Goal: Task Accomplishment & Management: Manage account settings

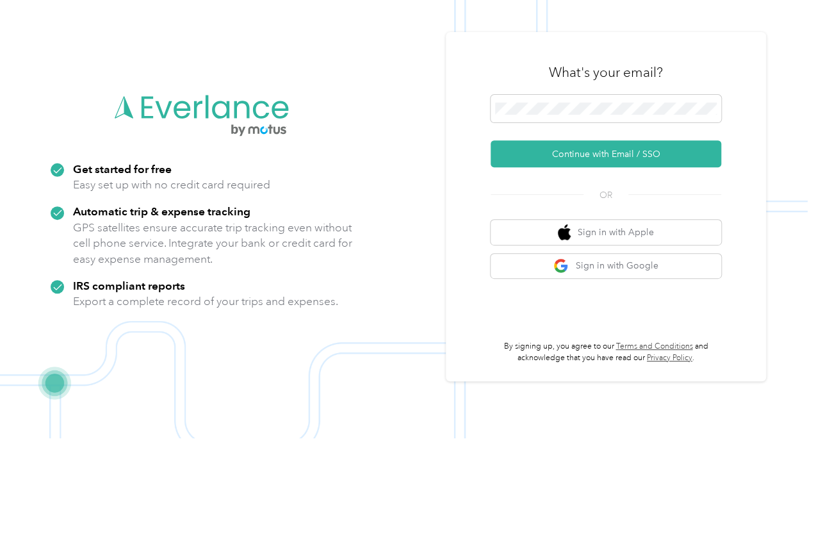
click at [569, 248] on button "Continue with Email / SSO" at bounding box center [606, 261] width 231 height 27
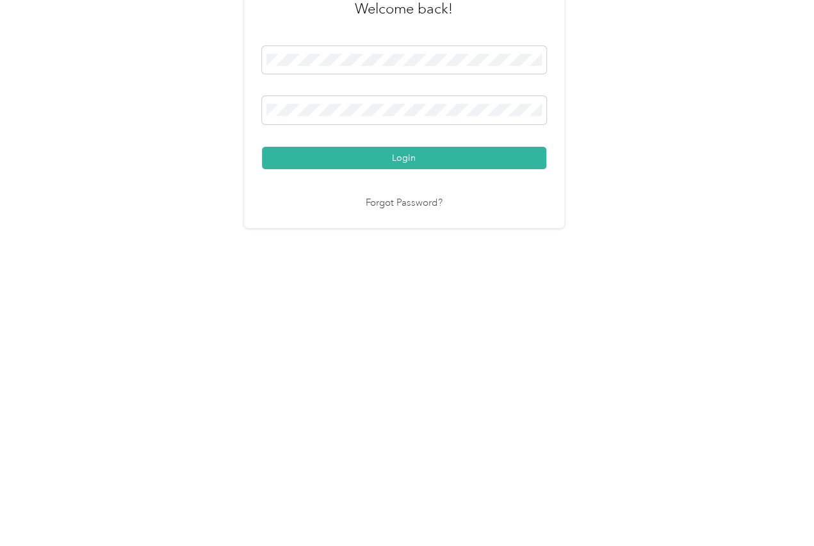
click at [343, 337] on button "Login" at bounding box center [404, 348] width 284 height 22
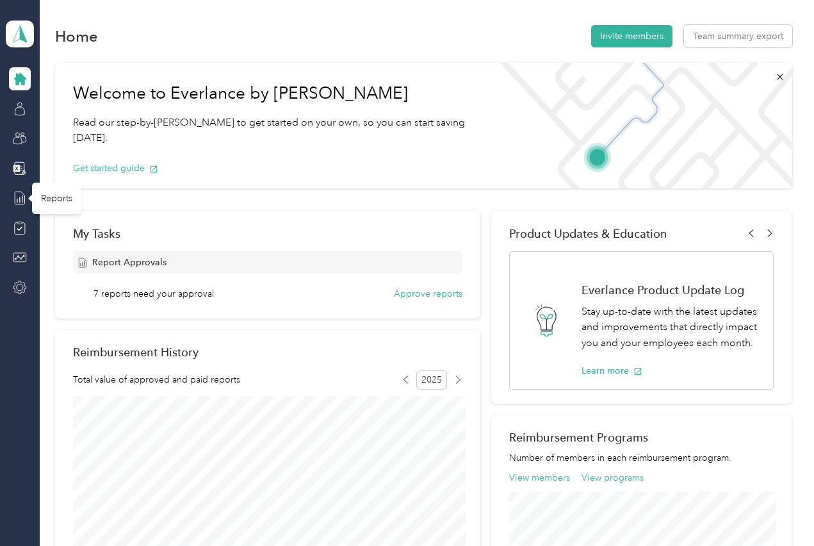
click at [52, 197] on div "Reports" at bounding box center [56, 198] width 49 height 31
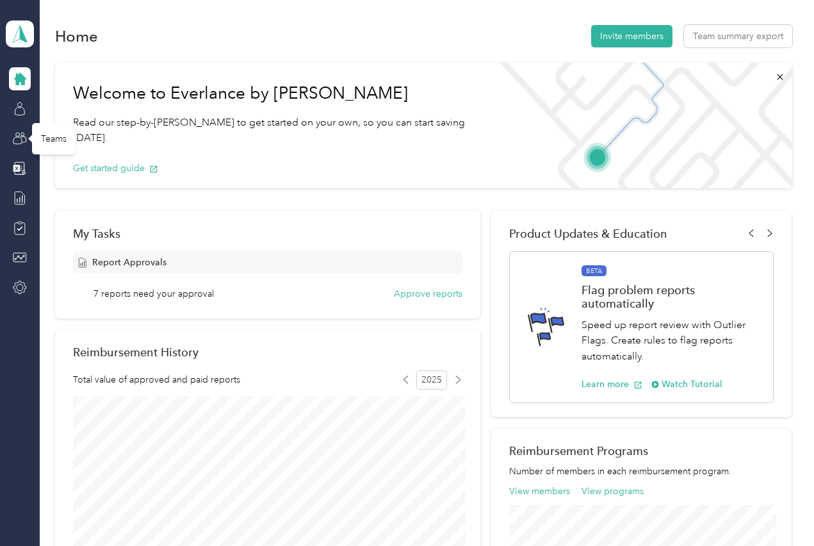
click at [51, 140] on div "Teams" at bounding box center [54, 138] width 44 height 31
click at [47, 105] on div "Members" at bounding box center [60, 108] width 56 height 31
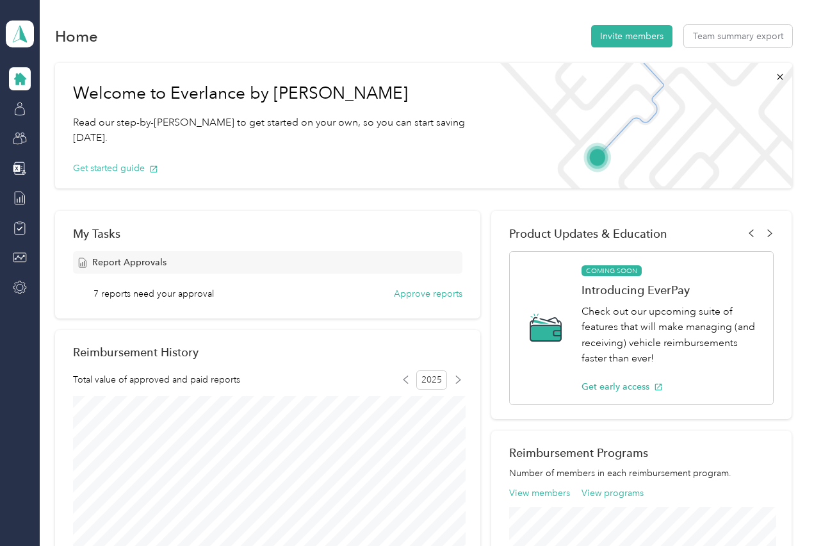
click at [19, 83] on icon at bounding box center [20, 79] width 12 height 12
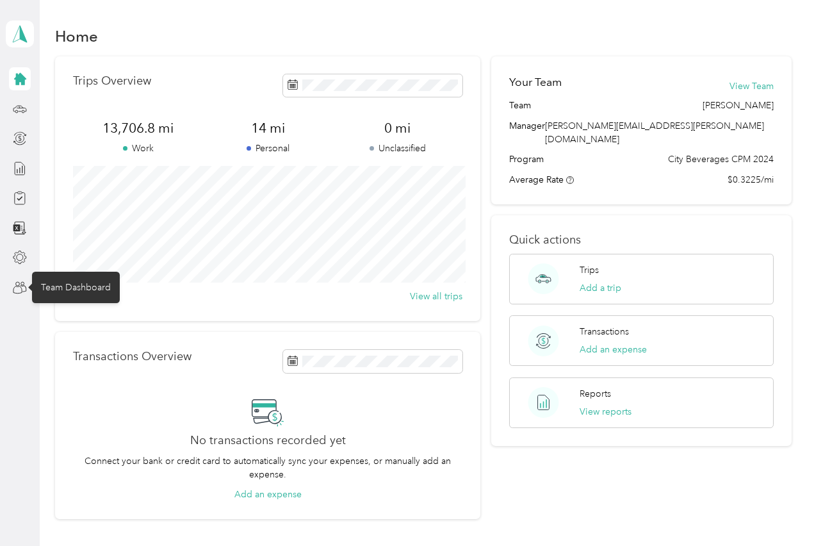
click at [61, 292] on div "Team Dashboard" at bounding box center [76, 287] width 88 height 31
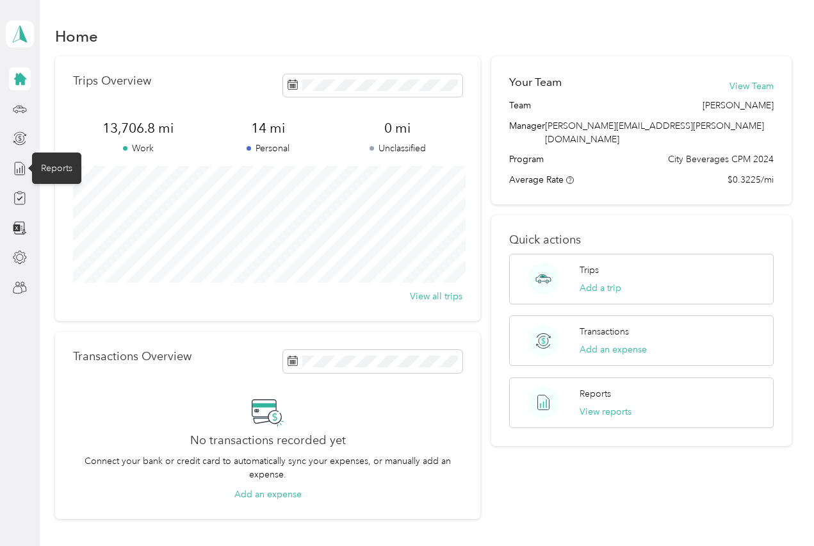
click at [40, 174] on div "Reports" at bounding box center [56, 167] width 49 height 31
click at [41, 170] on div "Reports" at bounding box center [56, 167] width 49 height 31
click at [13, 79] on icon at bounding box center [20, 79] width 14 height 14
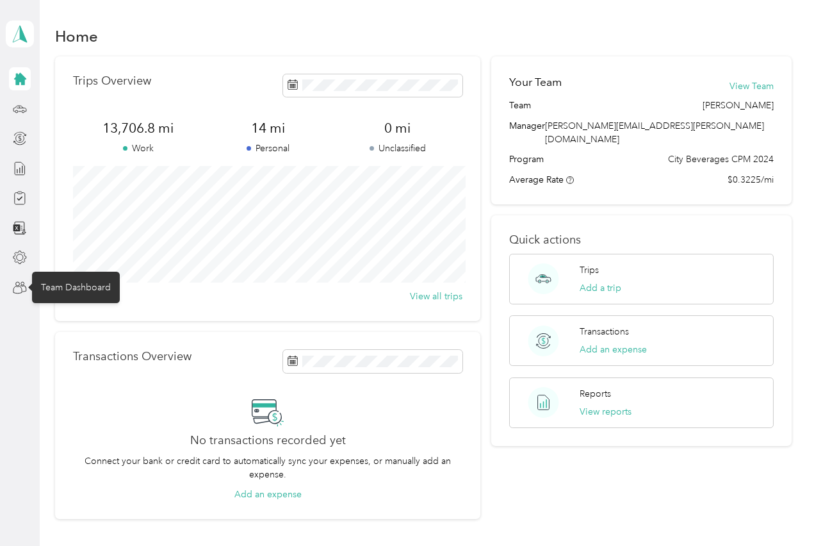
click at [58, 279] on div "Team Dashboard" at bounding box center [76, 287] width 88 height 31
click at [18, 39] on icon at bounding box center [19, 34] width 19 height 18
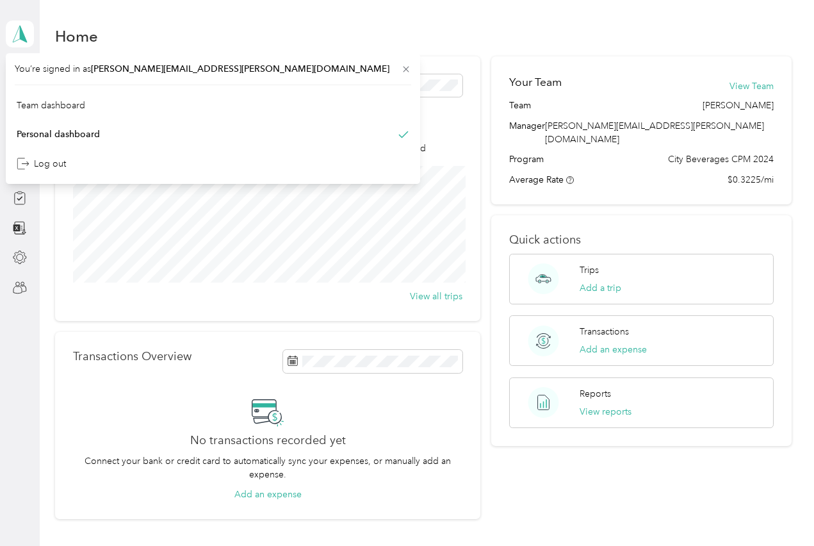
click at [37, 108] on div "Team dashboard" at bounding box center [51, 105] width 69 height 13
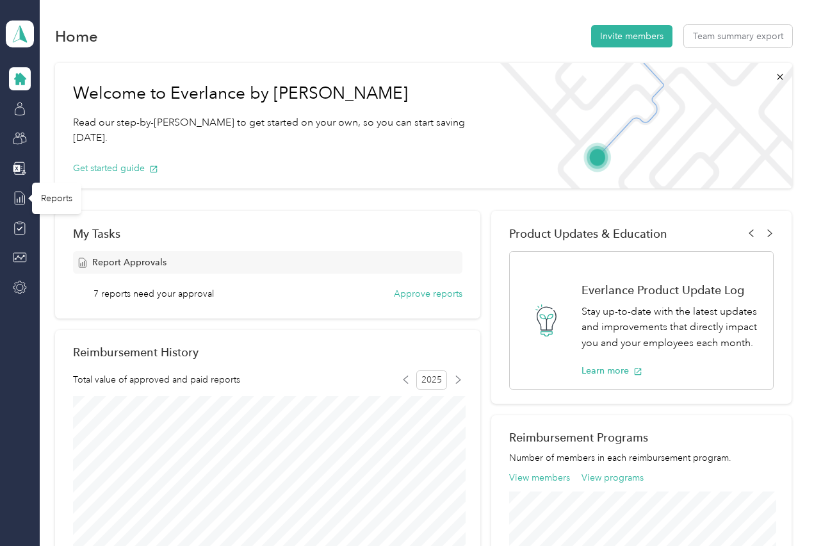
click at [47, 197] on div "Reports" at bounding box center [56, 198] width 49 height 31
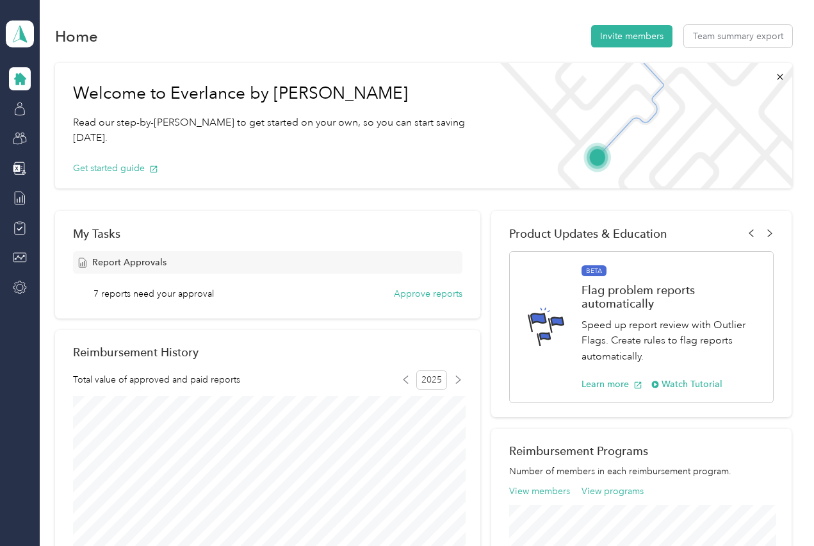
click at [106, 264] on span "Report Approvals" at bounding box center [129, 262] width 74 height 13
click at [106, 295] on span "7 reports need your approval" at bounding box center [154, 293] width 120 height 13
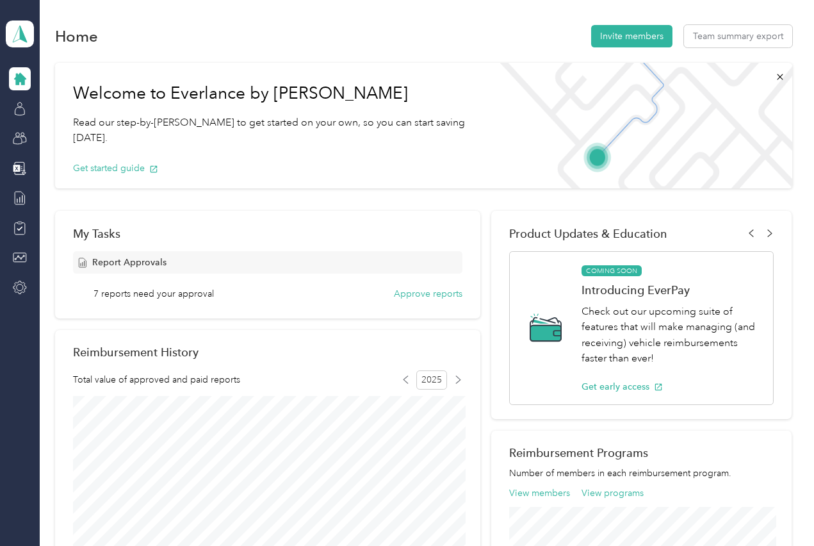
click at [408, 296] on button "Approve reports" at bounding box center [428, 293] width 69 height 13
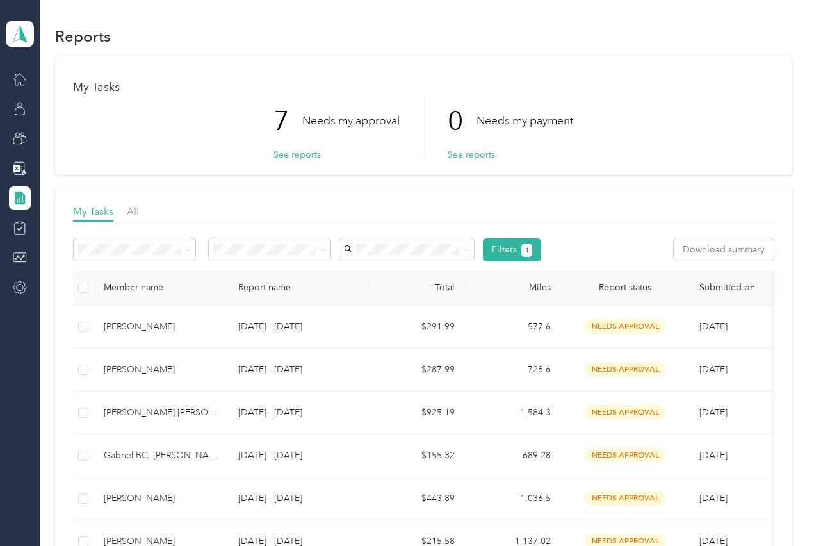
click at [214, 326] on div "[PERSON_NAME]" at bounding box center [161, 327] width 114 height 14
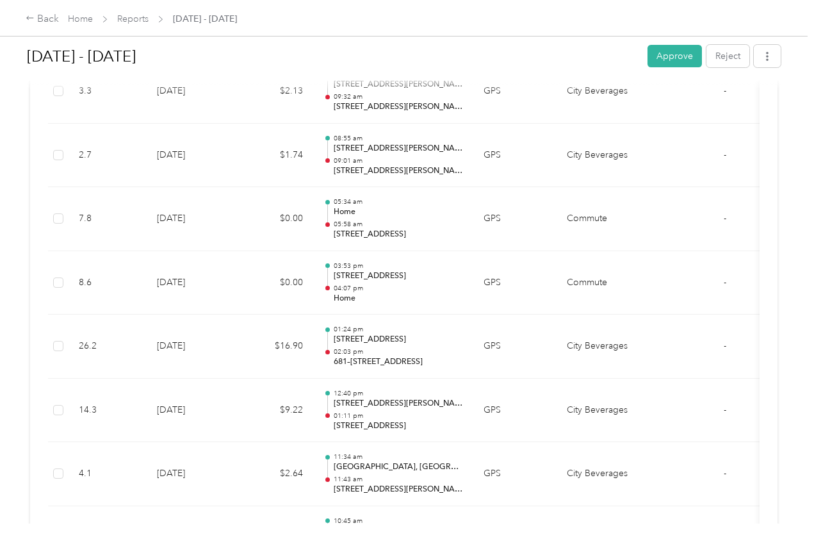
scroll to position [3015, 0]
click at [732, 53] on button "Reject" at bounding box center [728, 56] width 43 height 22
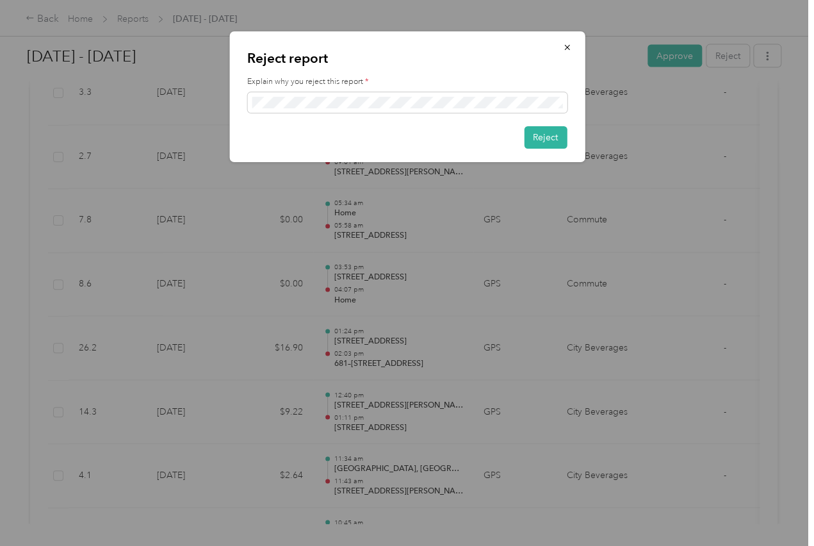
click at [540, 135] on button "Reject" at bounding box center [545, 137] width 43 height 22
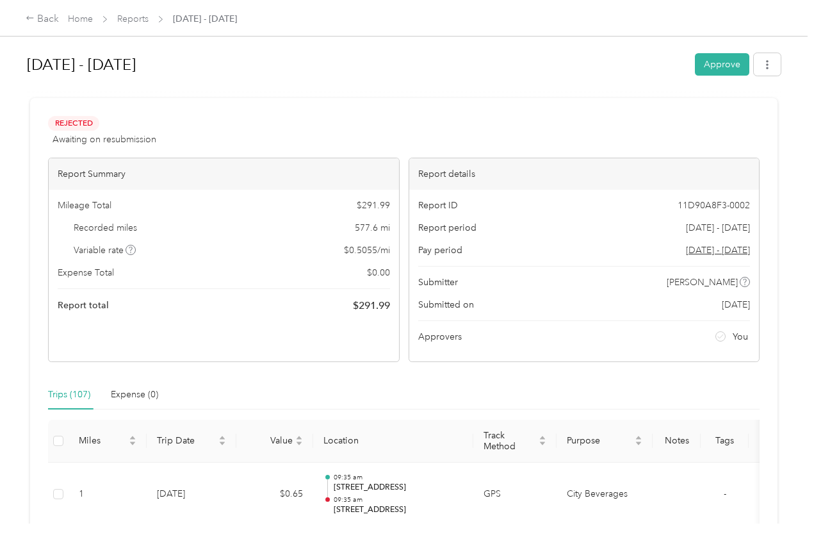
scroll to position [0, 0]
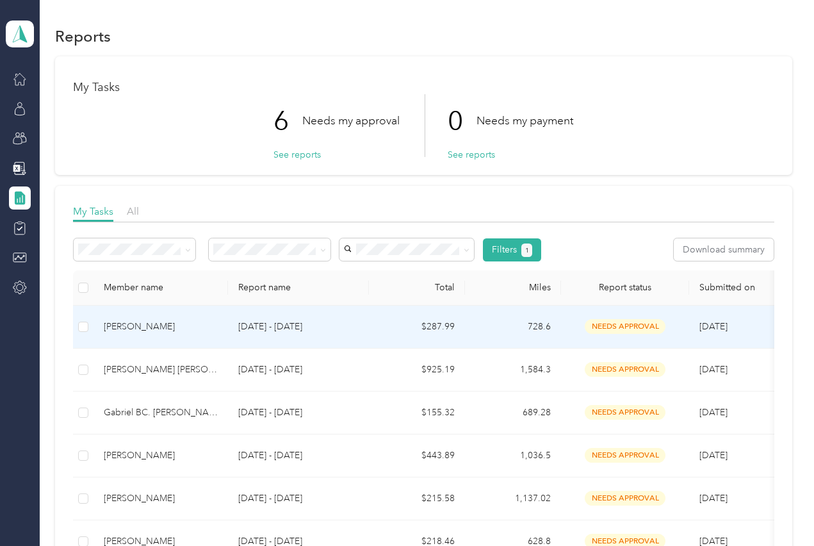
click at [155, 327] on div "[PERSON_NAME]" at bounding box center [161, 327] width 114 height 14
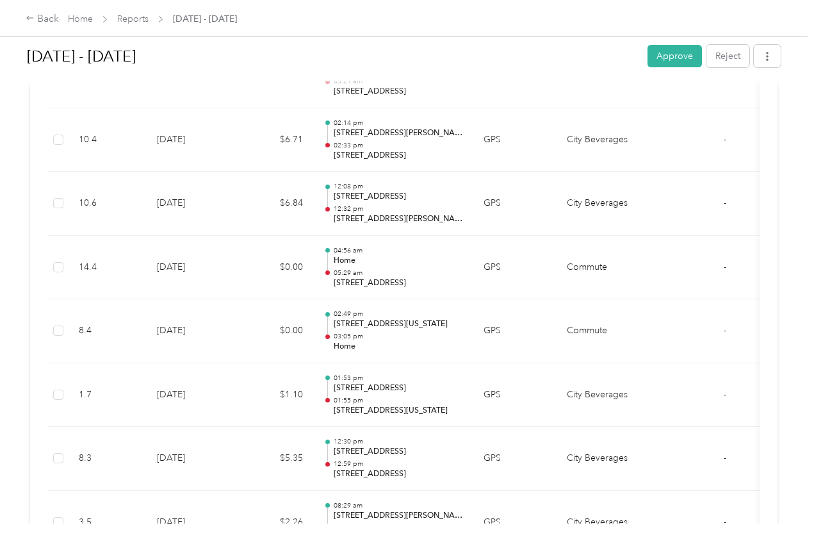
scroll to position [4051, 0]
click at [183, 379] on td "[DATE]" at bounding box center [192, 396] width 90 height 64
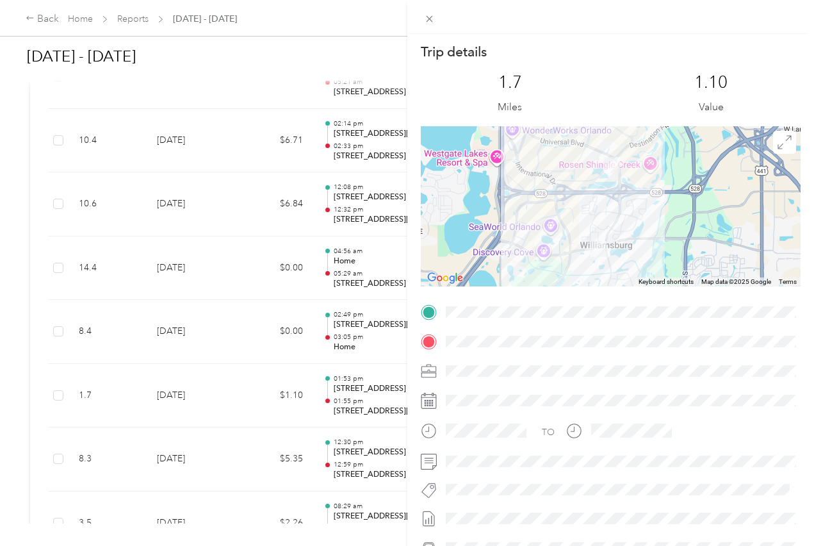
click at [343, 320] on div "Trip details This trip cannot be edited because it is either under review, appr…" at bounding box center [407, 273] width 814 height 546
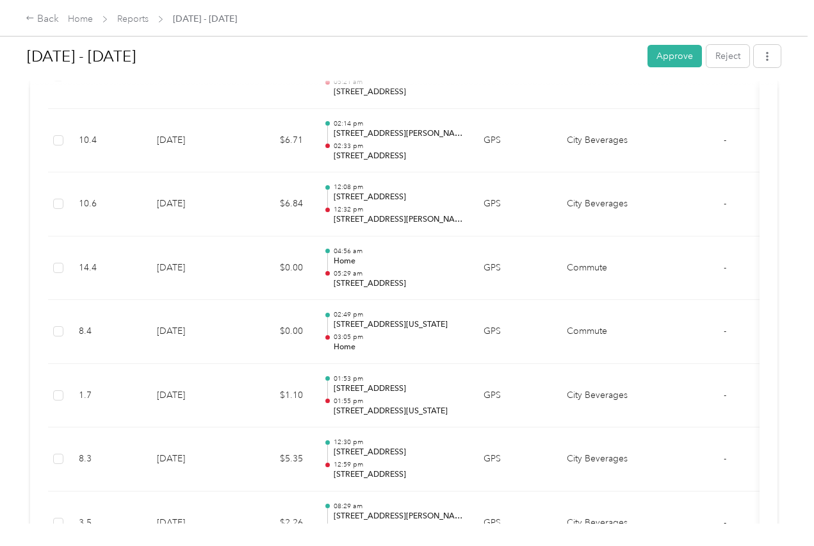
click at [332, 315] on div "02:49 pm [STREET_ADDRESS][US_STATE] 03:05 pm Home" at bounding box center [394, 331] width 140 height 43
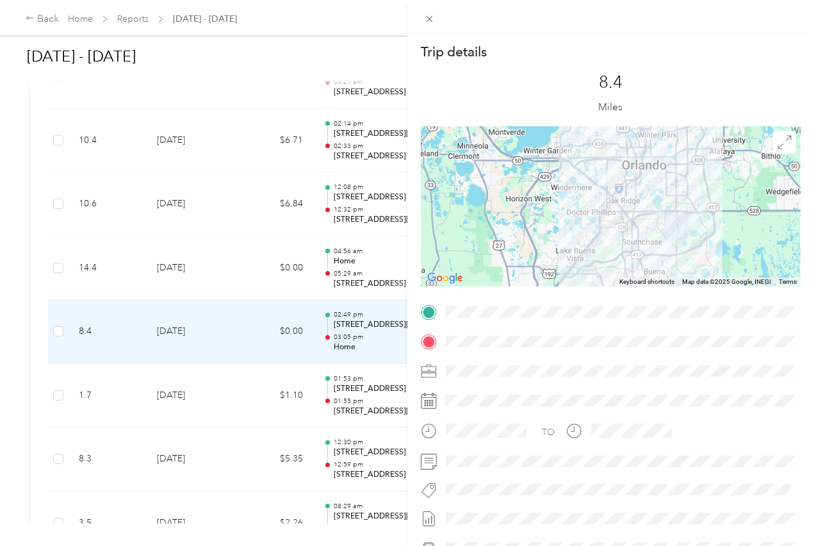
click at [268, 322] on div "Trip details This trip cannot be edited because it is either under review, appr…" at bounding box center [407, 273] width 814 height 546
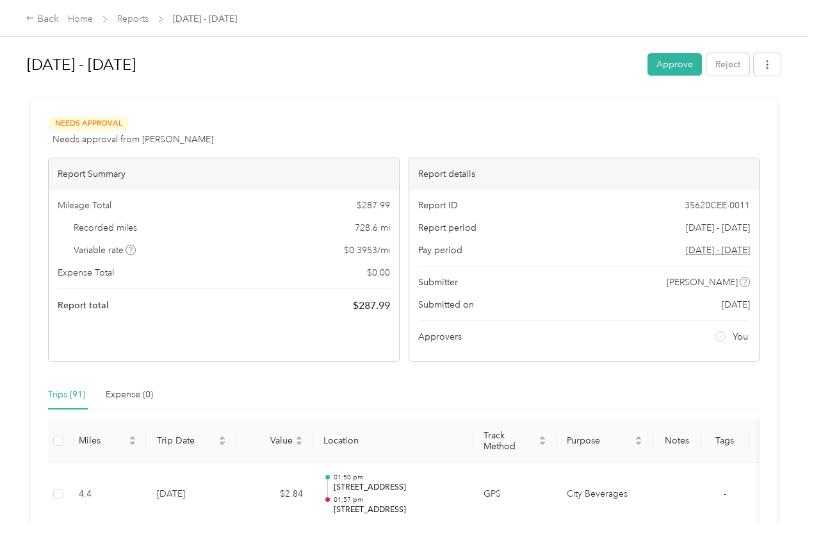
scroll to position [0, 0]
click at [667, 67] on button "Approve" at bounding box center [675, 64] width 54 height 22
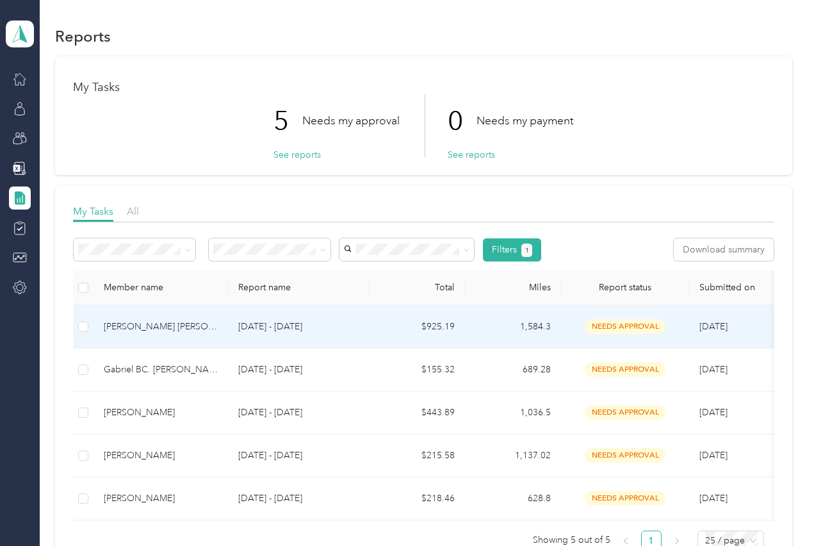
click at [181, 325] on div "[PERSON_NAME] [PERSON_NAME]" at bounding box center [161, 327] width 114 height 14
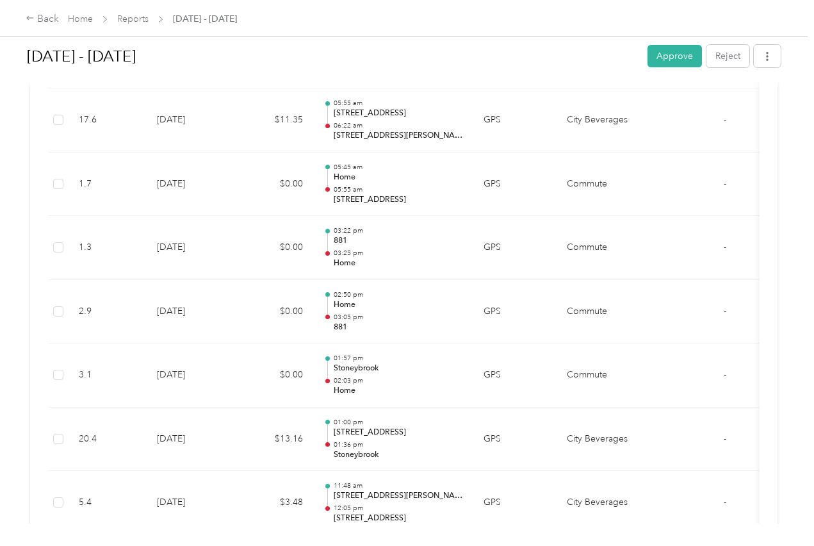
scroll to position [2111, 0]
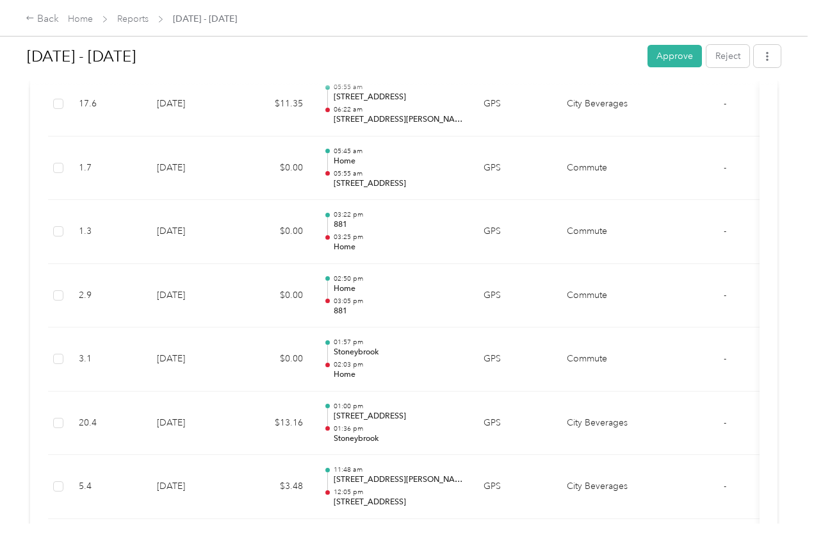
click at [168, 274] on td "[DATE]" at bounding box center [192, 296] width 90 height 64
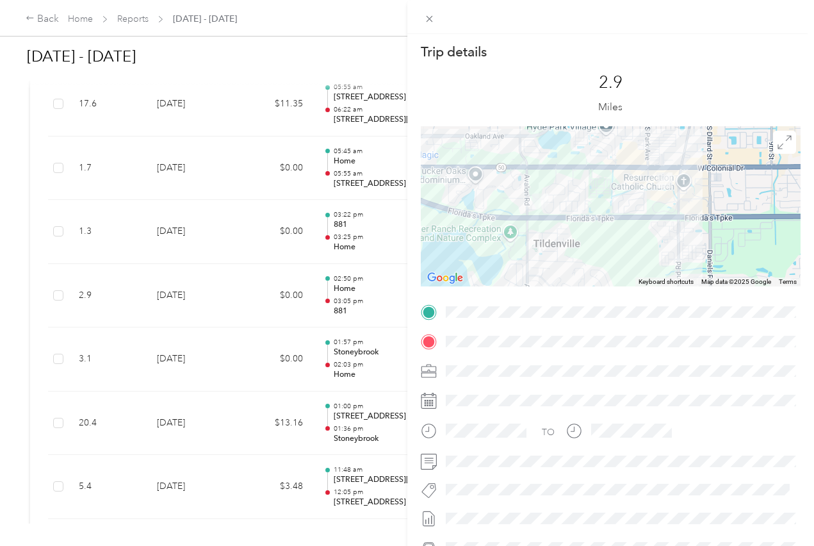
click at [125, 279] on div "Trip details This trip cannot be edited because it is either under review, appr…" at bounding box center [407, 273] width 814 height 546
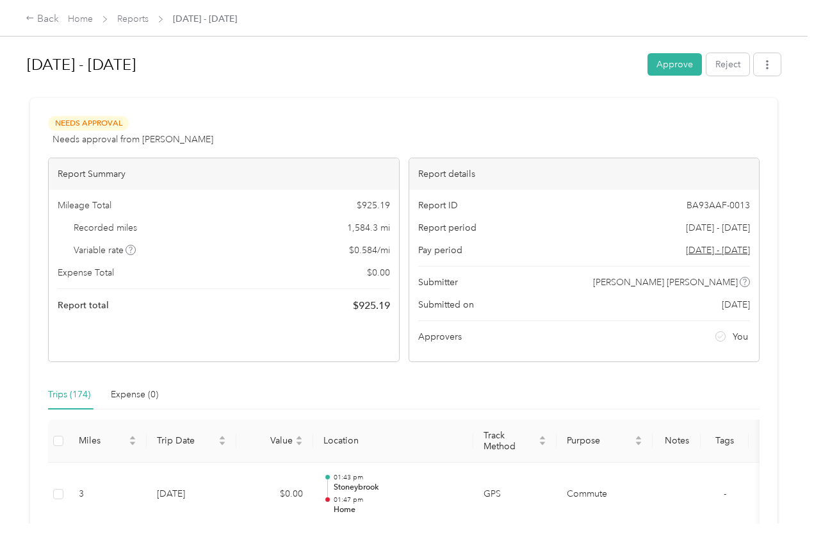
scroll to position [0, 0]
click at [680, 57] on button "Approve" at bounding box center [675, 64] width 54 height 22
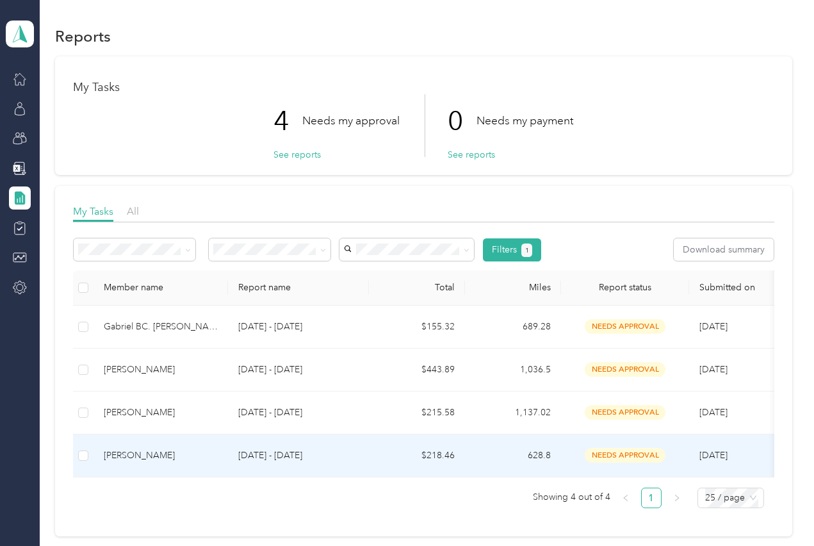
click at [349, 456] on p "[DATE] - [DATE]" at bounding box center [298, 456] width 120 height 14
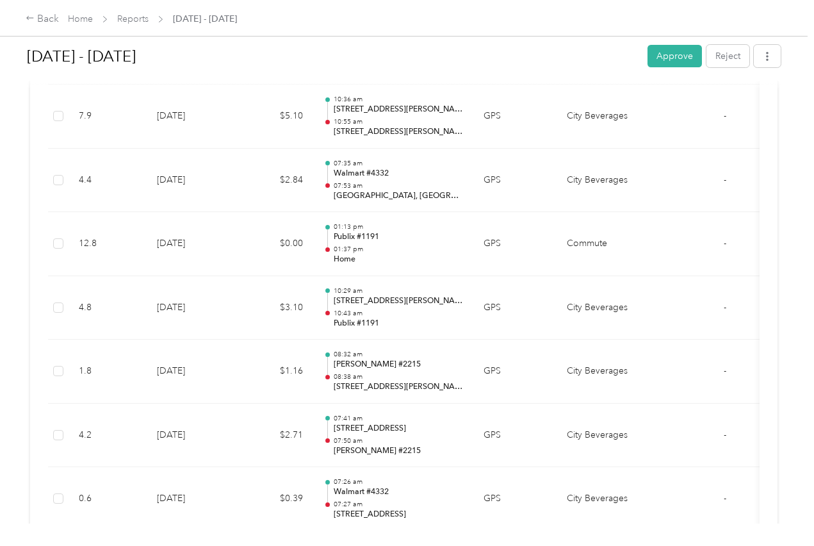
scroll to position [3755, 0]
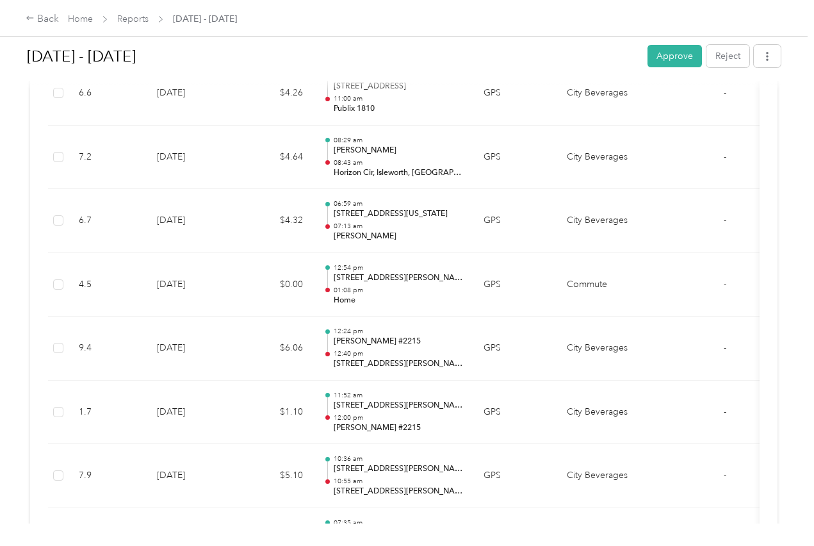
click at [714, 286] on td "-" at bounding box center [725, 285] width 48 height 64
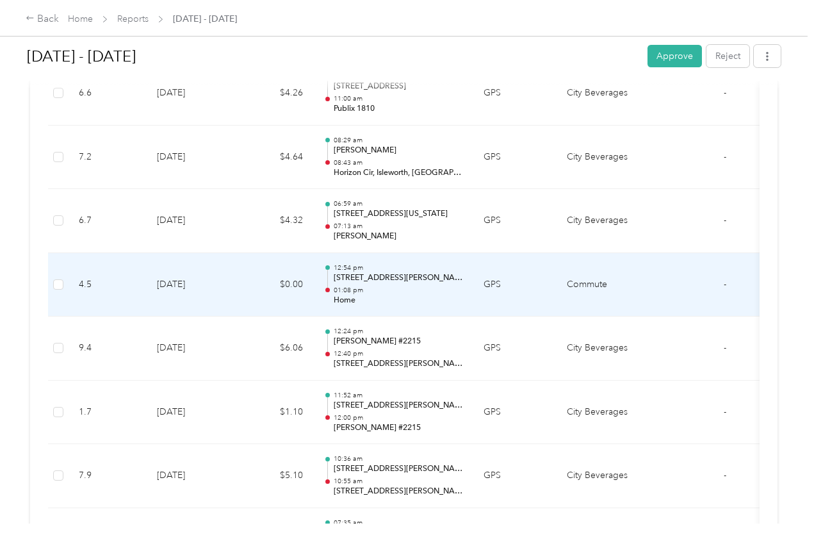
scroll to position [3395, 0]
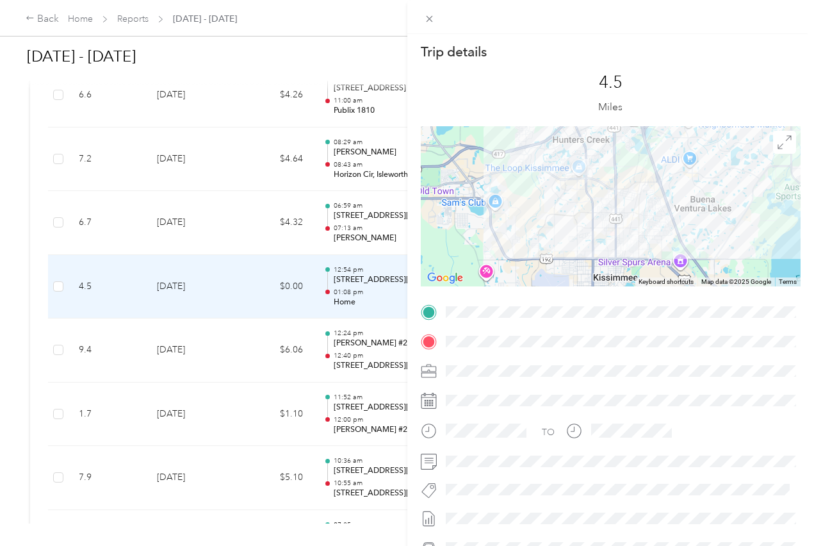
click at [249, 320] on div "Trip details This trip cannot be edited because it is either under review, appr…" at bounding box center [407, 273] width 814 height 546
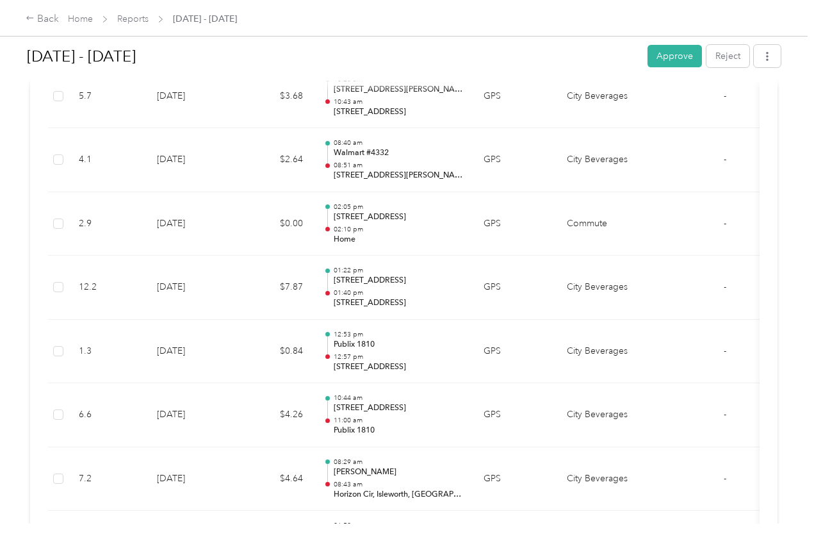
scroll to position [3074, 0]
click at [340, 236] on p "Home" at bounding box center [398, 242] width 129 height 12
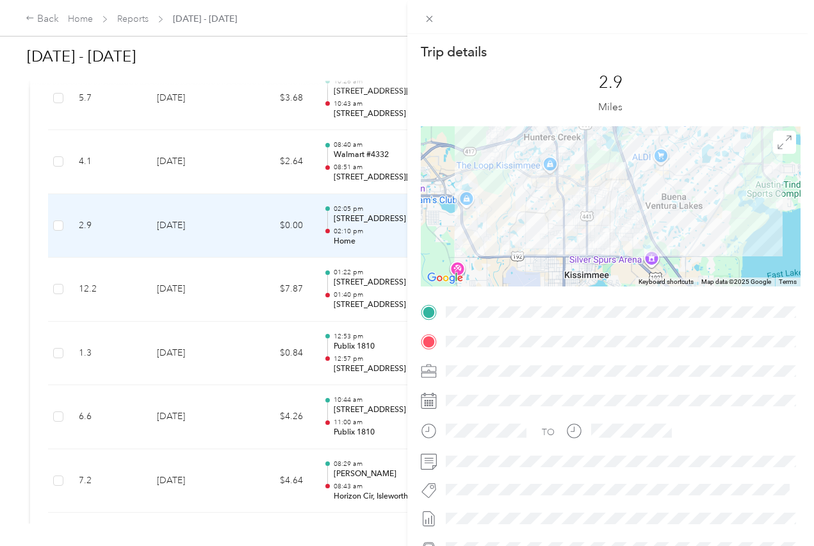
click at [248, 220] on div "Trip details This trip cannot be edited because it is either under review, appr…" at bounding box center [407, 273] width 814 height 546
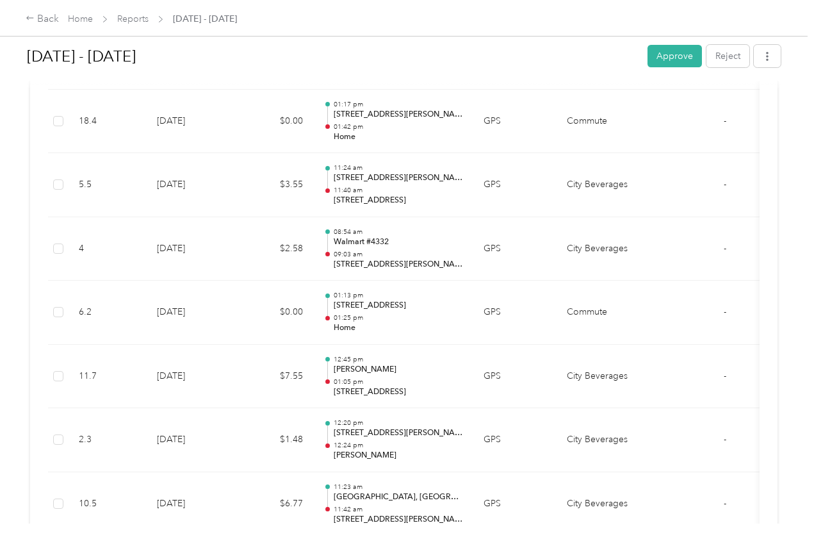
scroll to position [1522, 0]
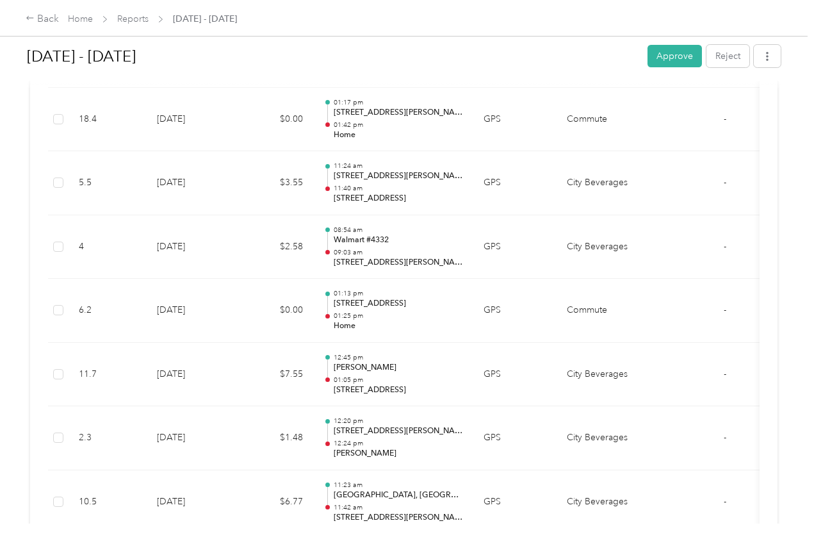
click at [388, 384] on p "[STREET_ADDRESS]" at bounding box center [398, 390] width 129 height 12
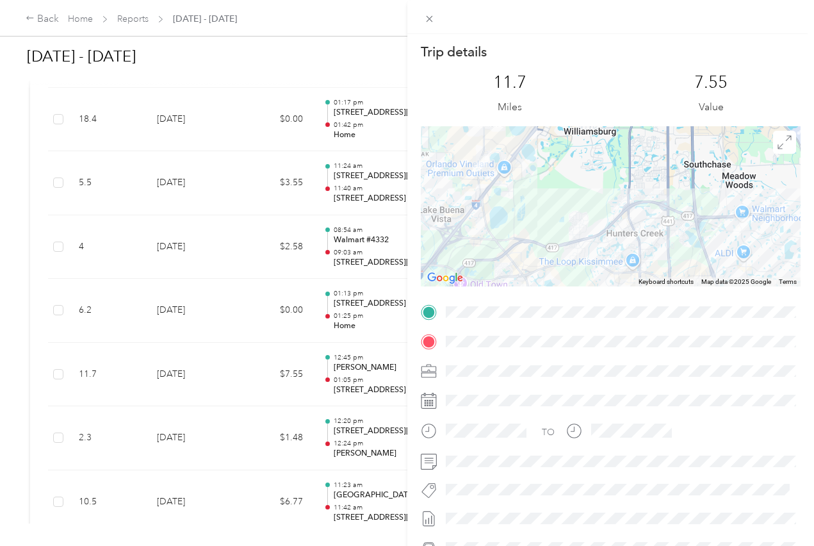
click at [342, 140] on div "Trip details This trip cannot be edited because it is either under review, appr…" at bounding box center [407, 273] width 814 height 546
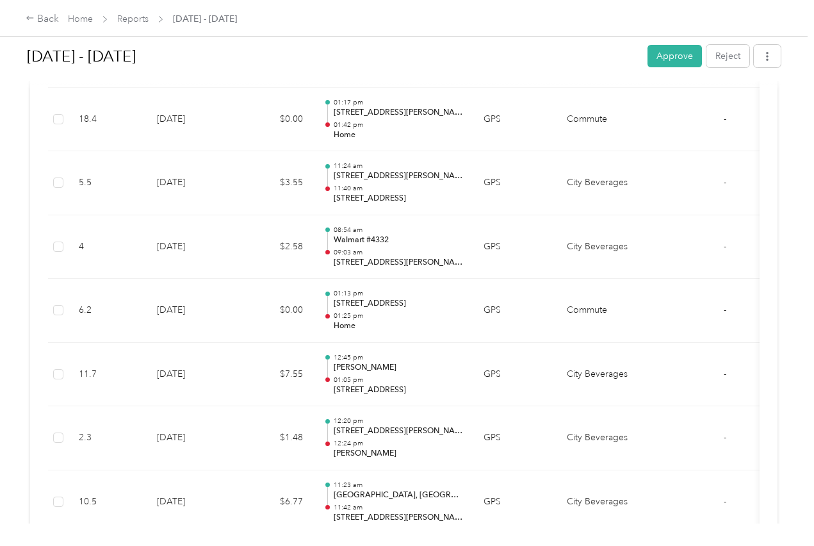
click at [351, 136] on td "01:17 pm [STREET_ADDRESS][PERSON_NAME] 01:42 pm Home" at bounding box center [393, 120] width 160 height 64
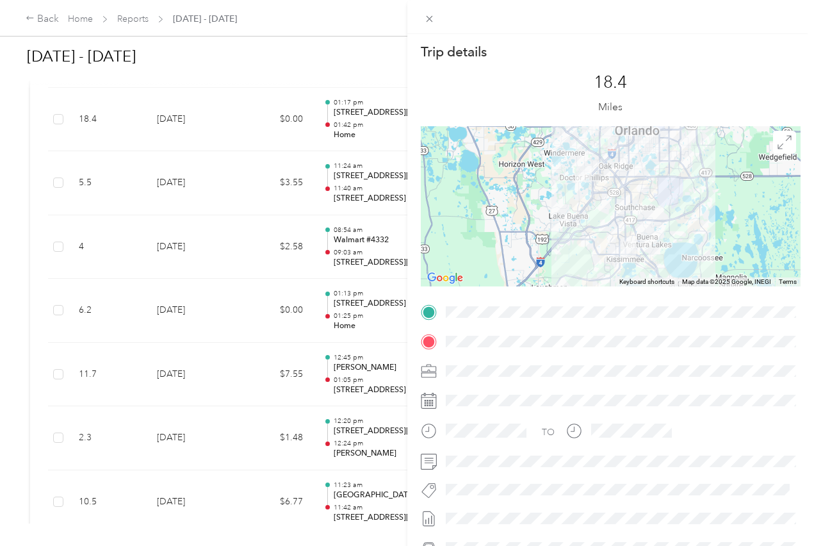
click at [261, 215] on div "Trip details This trip cannot be edited because it is either under review, appr…" at bounding box center [407, 273] width 814 height 546
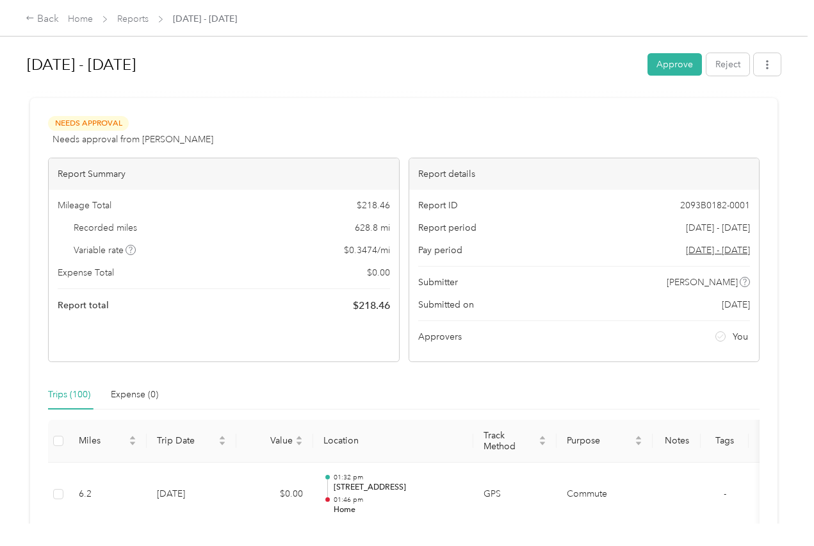
scroll to position [0, 0]
click at [679, 67] on button "Approve" at bounding box center [675, 64] width 54 height 22
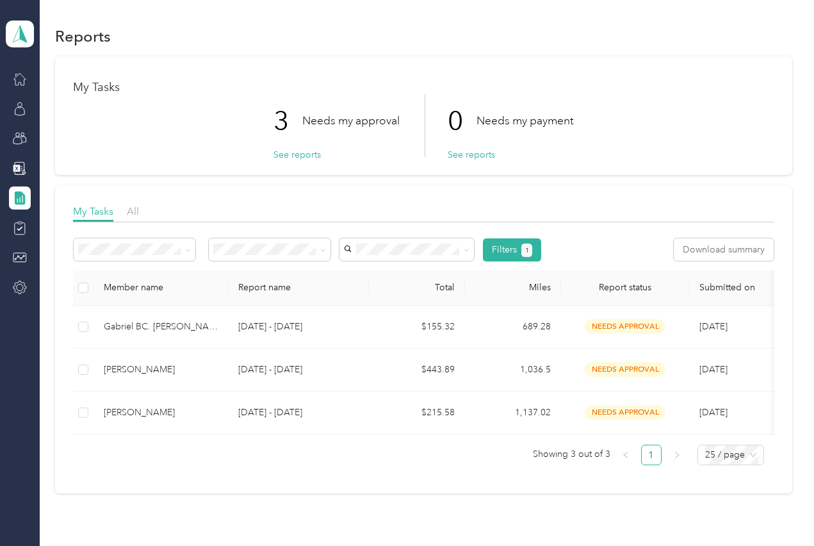
click at [194, 324] on div "Gabriel BC. [PERSON_NAME]" at bounding box center [161, 327] width 114 height 14
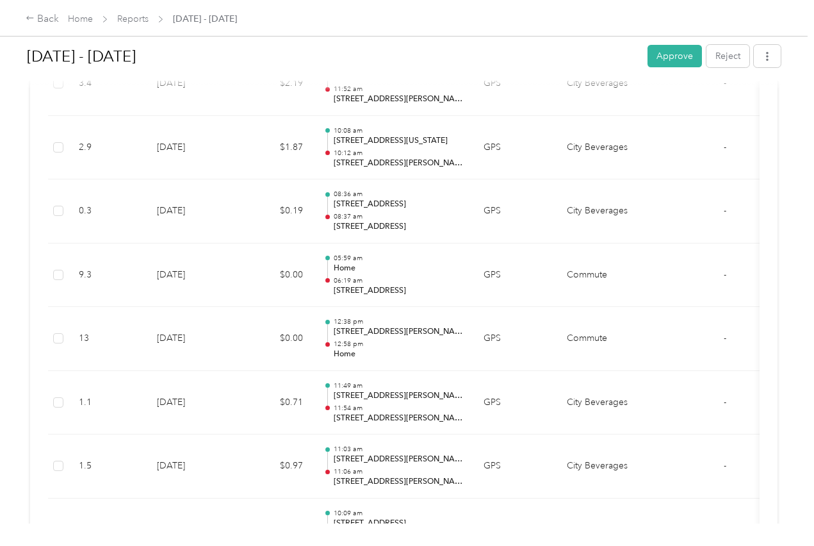
scroll to position [6395, 0]
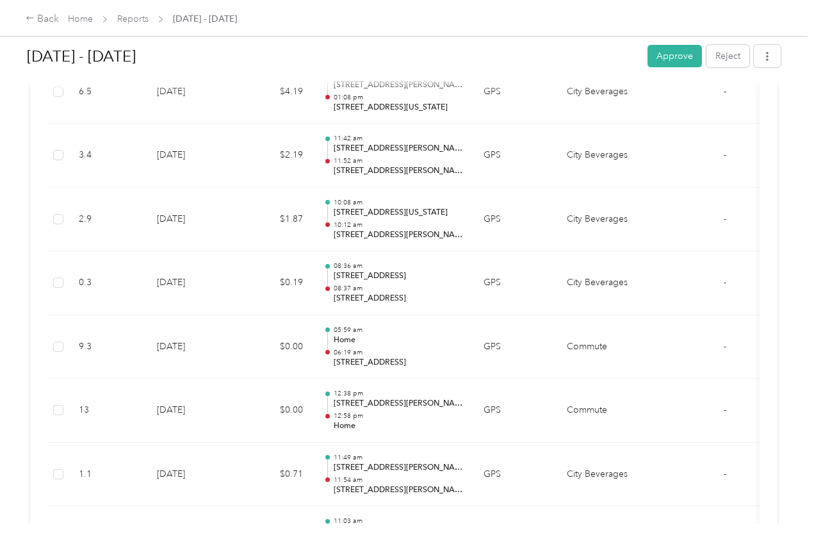
click at [676, 60] on button "Approve" at bounding box center [675, 56] width 54 height 22
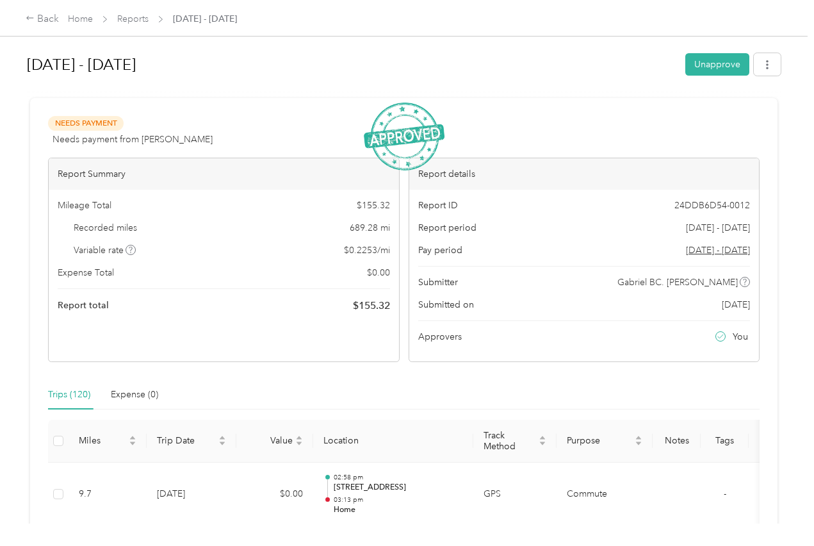
scroll to position [0, 0]
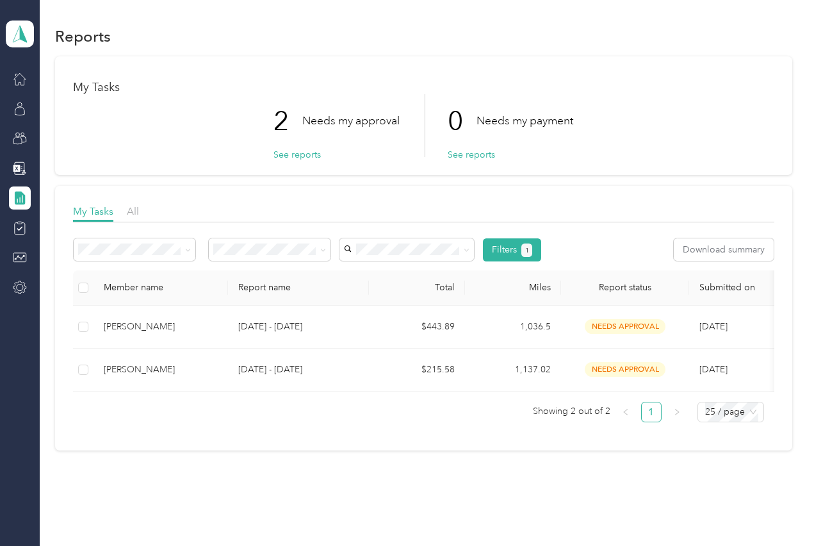
click at [190, 382] on td "[PERSON_NAME]" at bounding box center [161, 370] width 135 height 43
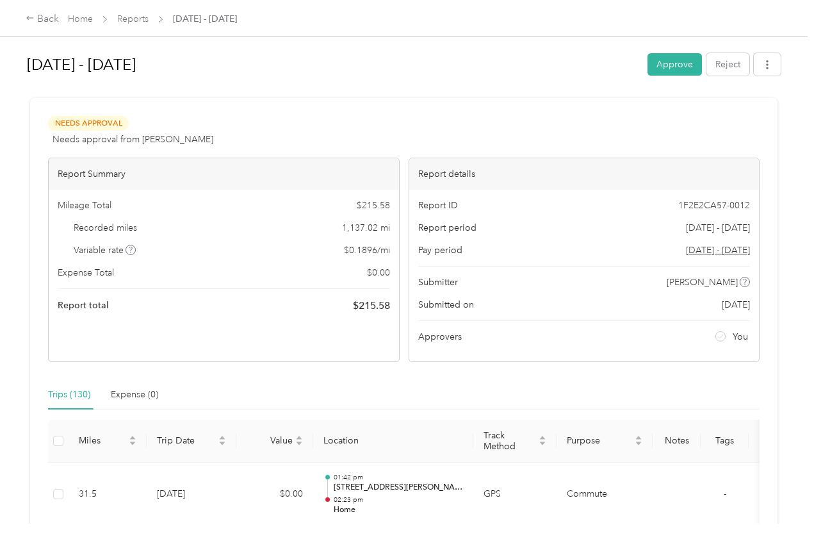
click at [677, 69] on button "Approve" at bounding box center [675, 64] width 54 height 22
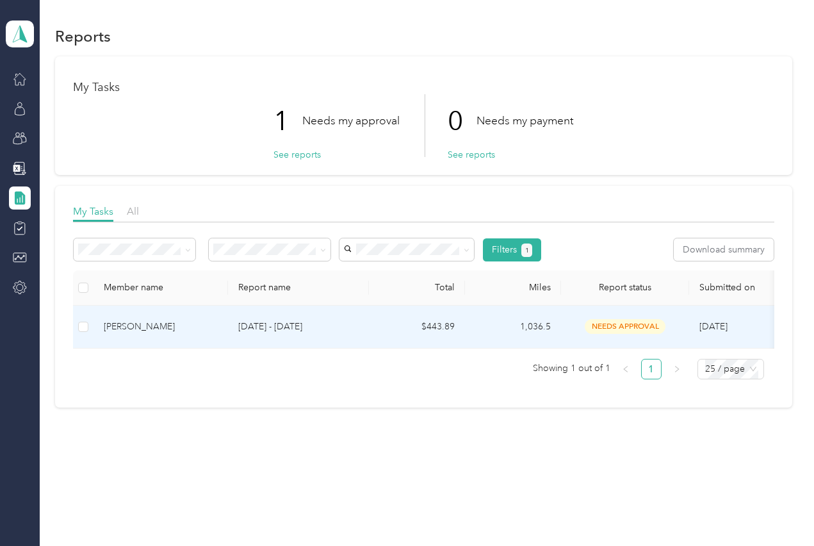
click at [205, 333] on div "[PERSON_NAME]" at bounding box center [161, 327] width 114 height 14
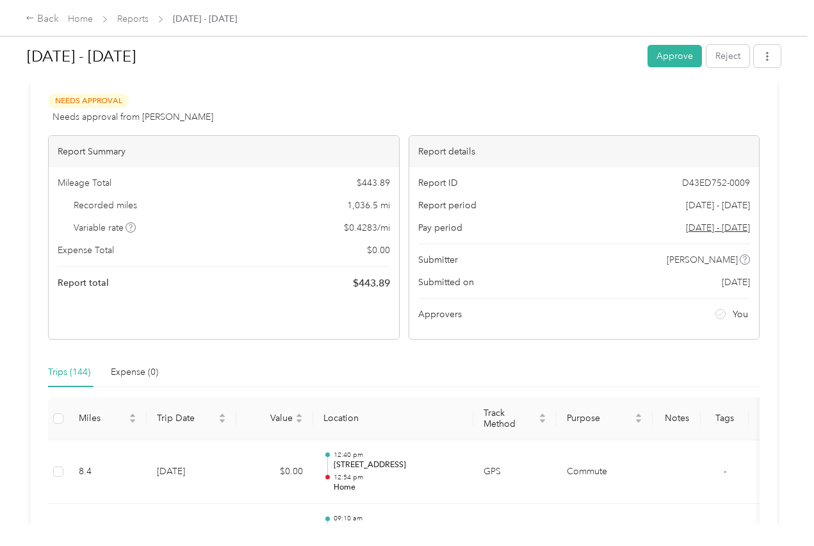
scroll to position [22, 0]
click at [685, 54] on button "Approve" at bounding box center [675, 56] width 54 height 22
